Goal: Navigation & Orientation: Find specific page/section

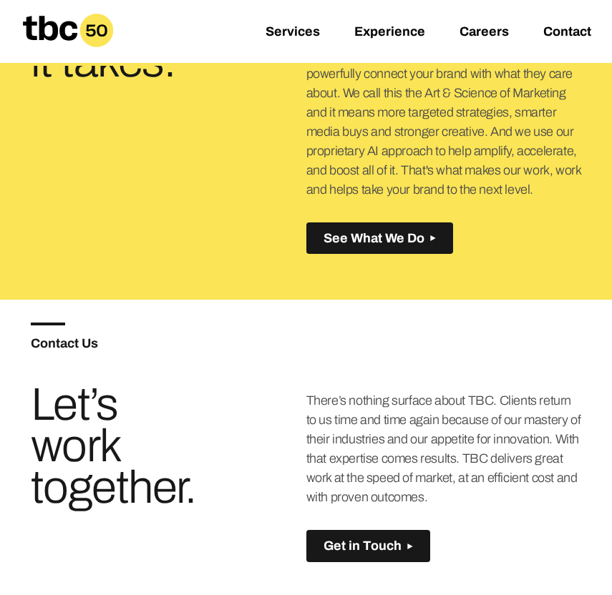
scroll to position [622, 0]
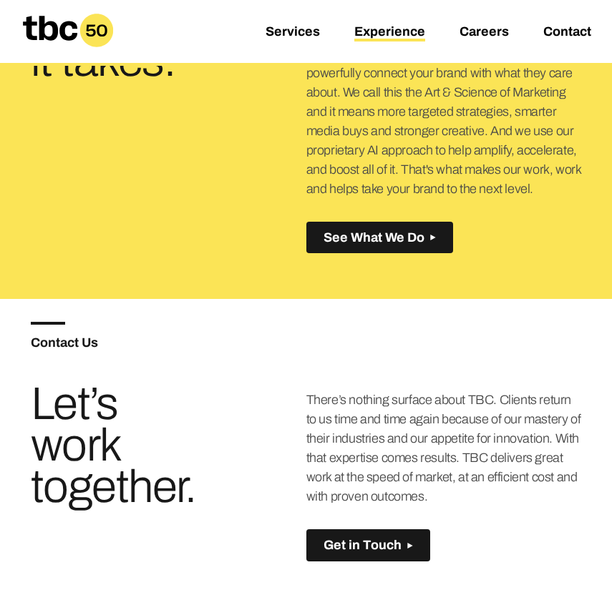
click at [366, 40] on link "Experience" at bounding box center [389, 32] width 71 height 17
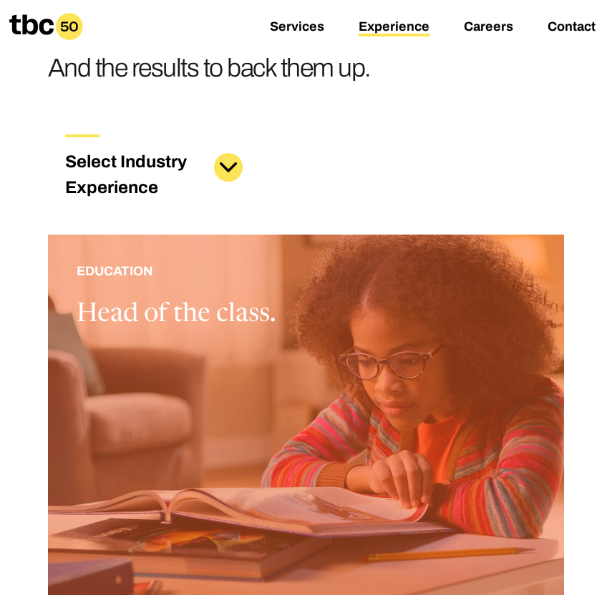
scroll to position [152, 0]
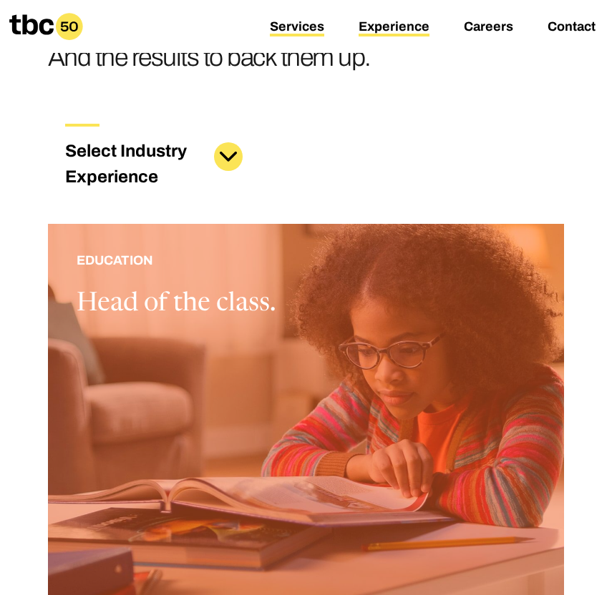
click at [285, 29] on link "Services" at bounding box center [297, 27] width 54 height 17
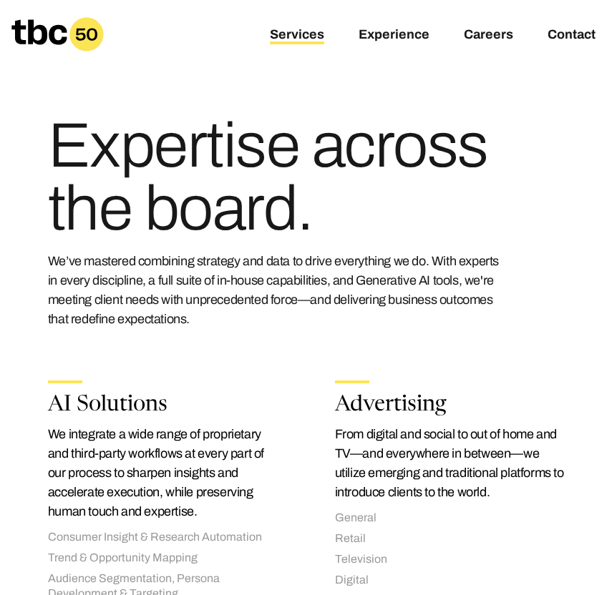
click at [396, 46] on div "Services Experience Careers Contact" at bounding box center [306, 34] width 612 height 69
click at [386, 30] on link "Experience" at bounding box center [394, 35] width 71 height 17
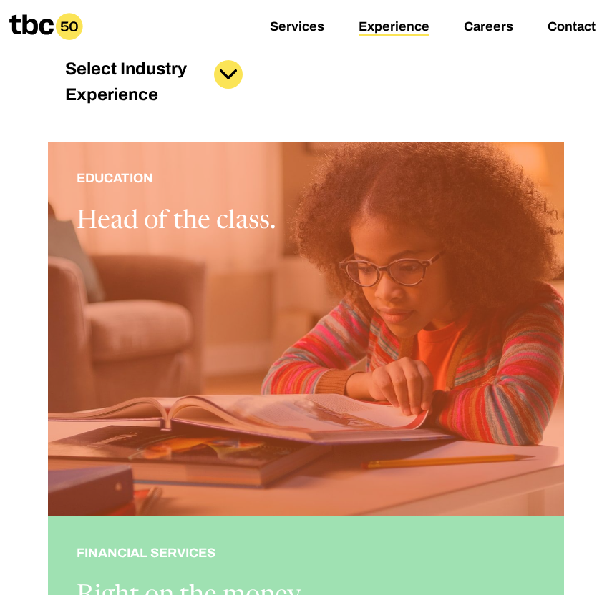
scroll to position [236, 0]
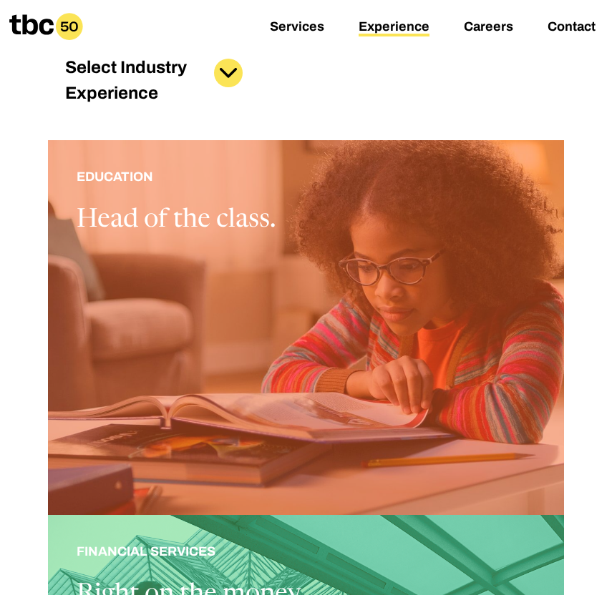
click at [215, 77] on button at bounding box center [228, 73] width 29 height 29
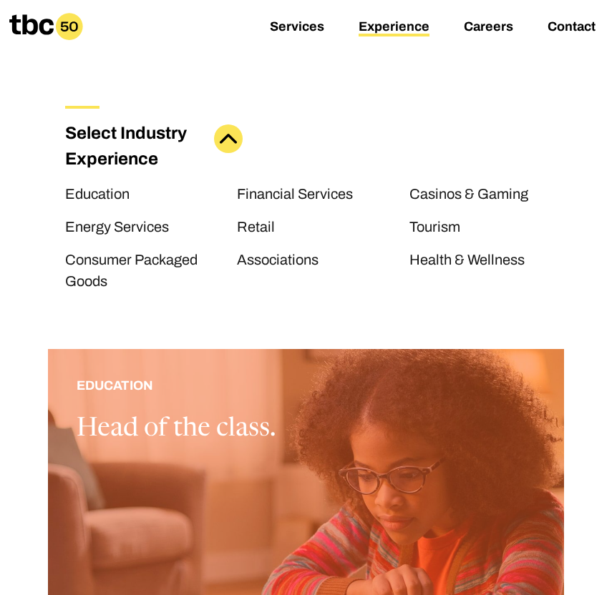
scroll to position [36, 0]
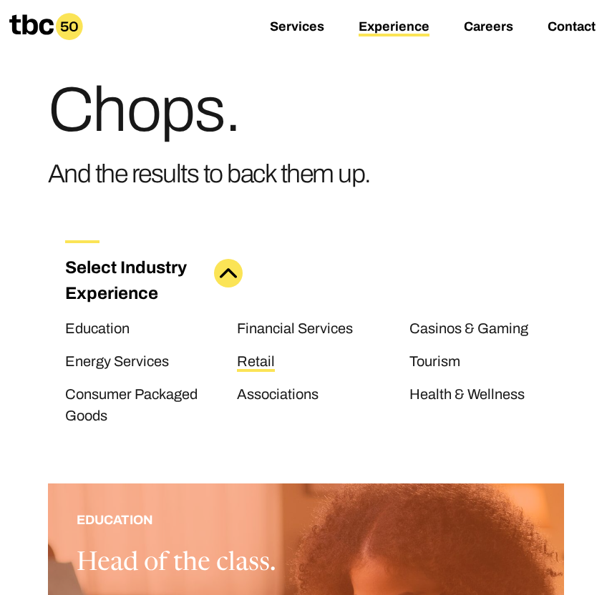
click at [262, 362] on link "Retail" at bounding box center [256, 363] width 38 height 19
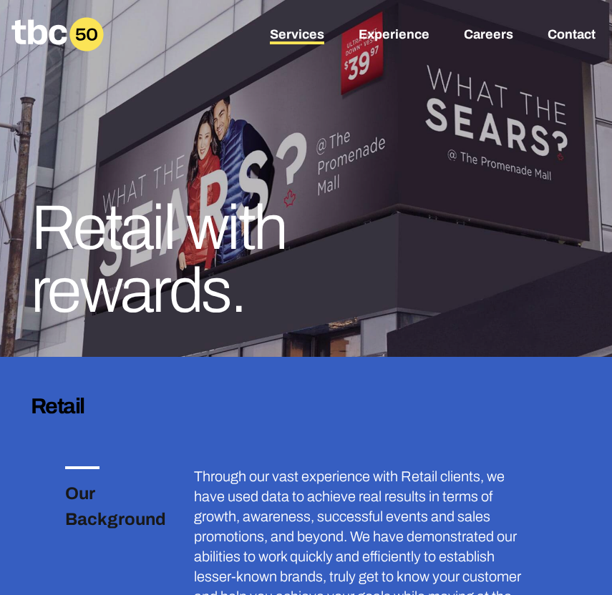
click at [306, 33] on link "Services" at bounding box center [297, 35] width 54 height 17
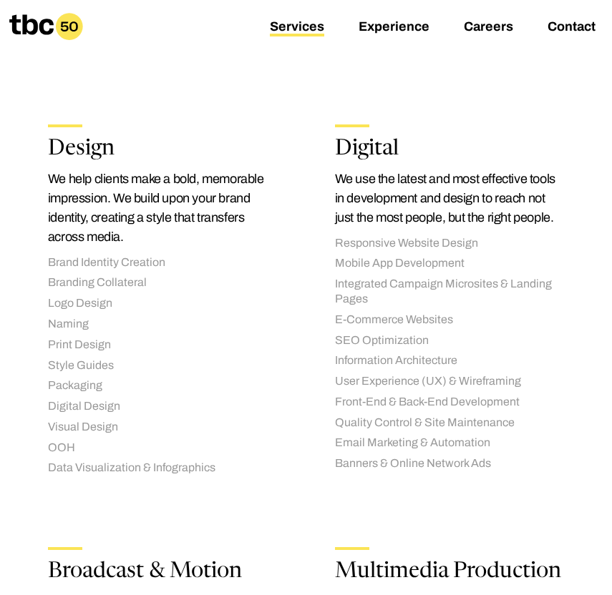
scroll to position [265, 0]
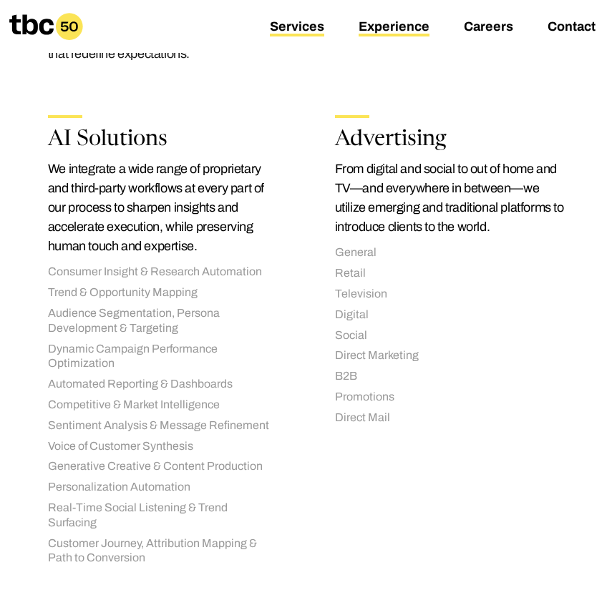
click at [368, 20] on link "Experience" at bounding box center [394, 27] width 71 height 17
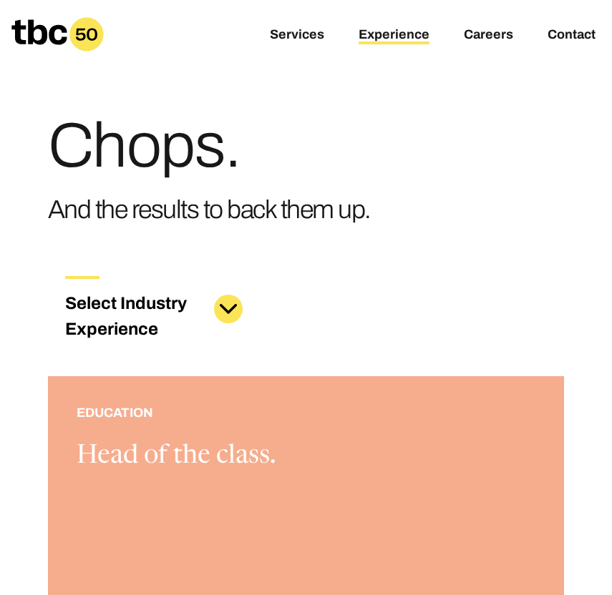
click at [44, 32] on icon at bounding box center [38, 31] width 55 height 25
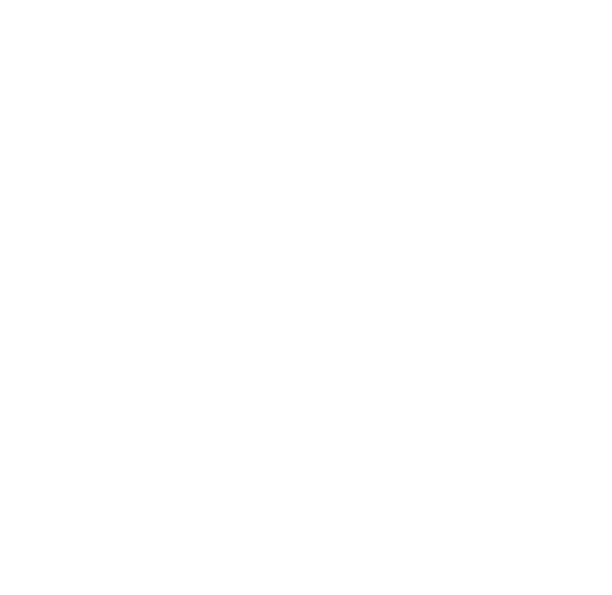
scroll to position [0, 223]
